Goal: Information Seeking & Learning: Learn about a topic

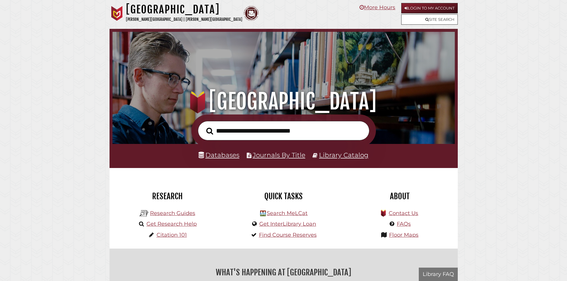
scroll to position [113, 340]
click at [253, 132] on input "text" at bounding box center [284, 130] width 172 height 19
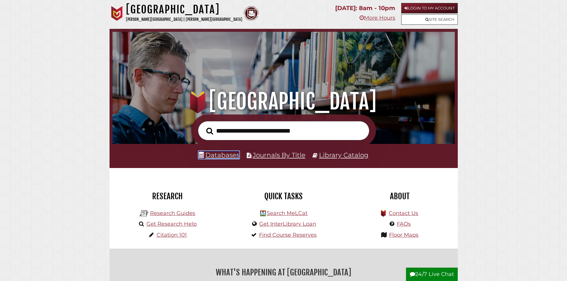
click at [230, 154] on link "Databases" at bounding box center [219, 155] width 41 height 8
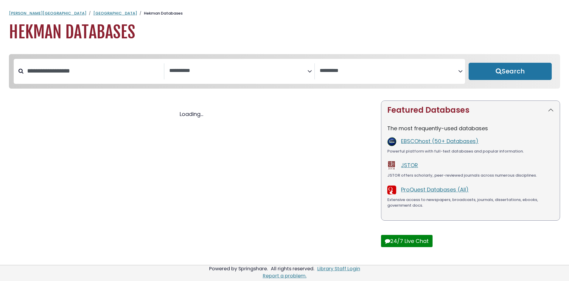
select select "Database Subject Filter"
select select "Database Vendors Filter"
select select "Database Subject Filter"
select select "Database Vendors Filter"
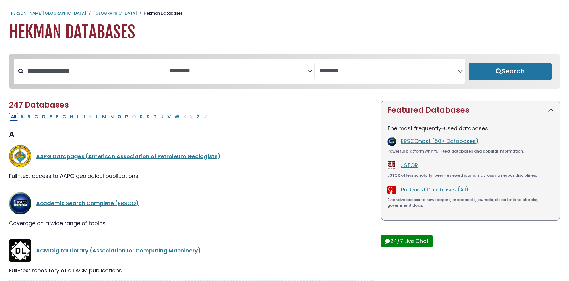
click at [436, 141] on link "EBSCOhost (50+ Databases)" at bounding box center [439, 141] width 77 height 7
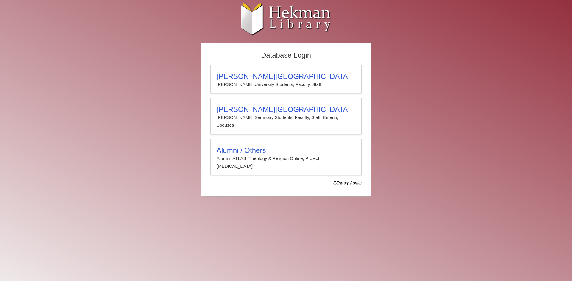
type input "*****"
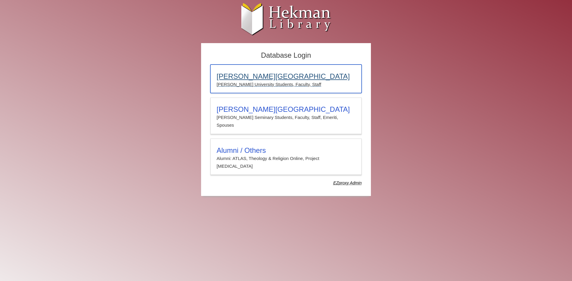
click at [238, 85] on p "Calvin University Students, Faculty, Staff" at bounding box center [286, 85] width 139 height 8
